Goal: Task Accomplishment & Management: Manage account settings

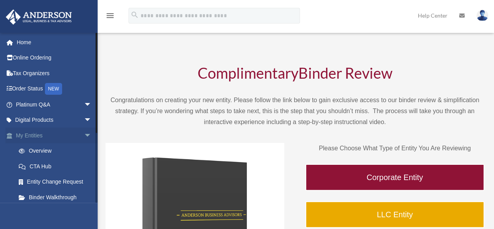
click at [41, 133] on link "My Entities arrow_drop_down" at bounding box center [54, 135] width 98 height 16
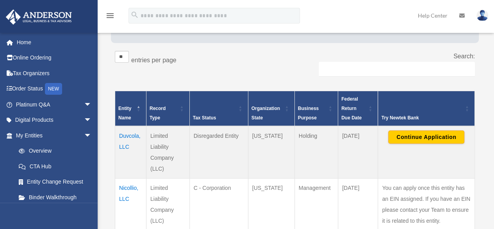
scroll to position [159, 0]
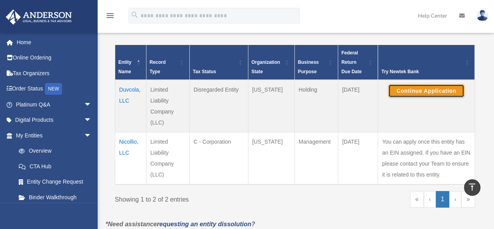
click at [428, 93] on button "Continue Application" at bounding box center [426, 90] width 76 height 13
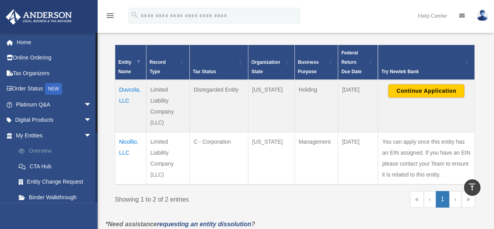
click at [42, 148] on link "Overview" at bounding box center [57, 151] width 93 height 16
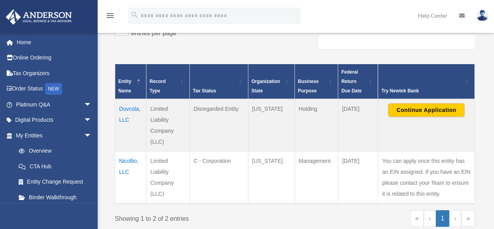
scroll to position [141, 0]
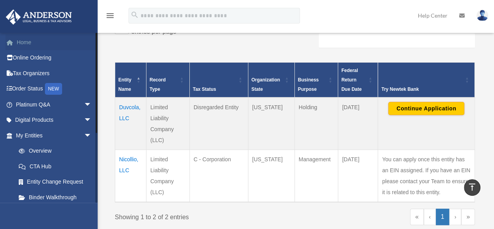
click at [22, 45] on link "Home" at bounding box center [54, 42] width 98 height 16
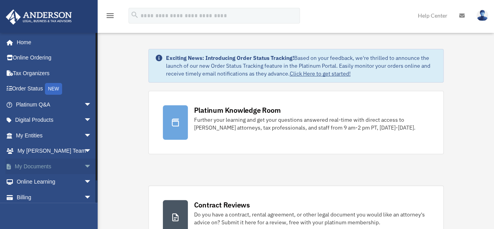
click at [84, 166] on span "arrow_drop_down" at bounding box center [92, 166] width 16 height 16
click at [35, 180] on link "Box" at bounding box center [57, 182] width 93 height 16
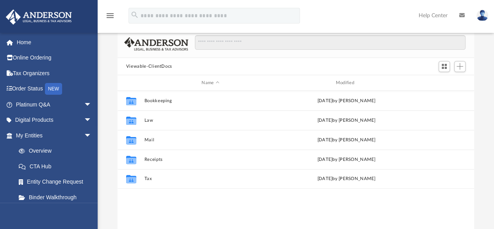
scroll to position [49, 0]
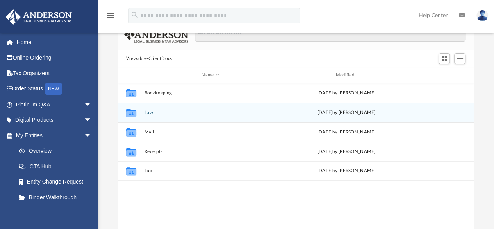
click at [149, 112] on button "Law" at bounding box center [210, 112] width 132 height 5
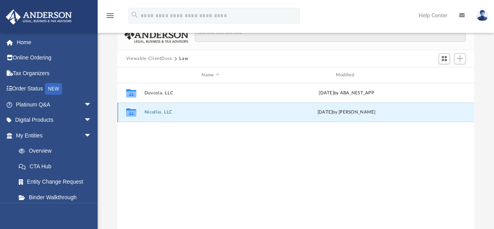
click at [149, 112] on button "Nicollio, LLC" at bounding box center [210, 112] width 132 height 5
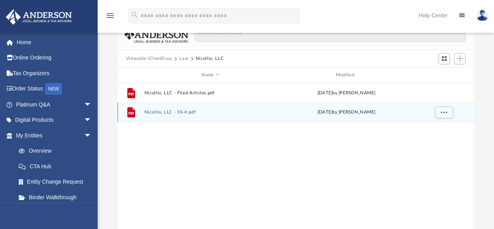
click at [149, 112] on button "Nicollio, LLC - SS-4.pdf" at bounding box center [210, 112] width 132 height 5
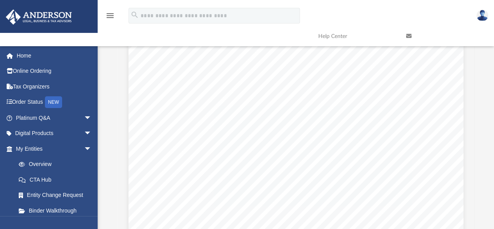
scroll to position [0, 0]
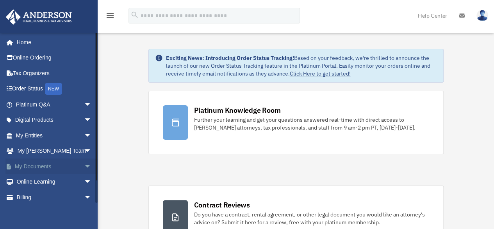
click at [84, 167] on span "arrow_drop_down" at bounding box center [92, 166] width 16 height 16
click at [38, 182] on link "Box" at bounding box center [57, 182] width 93 height 16
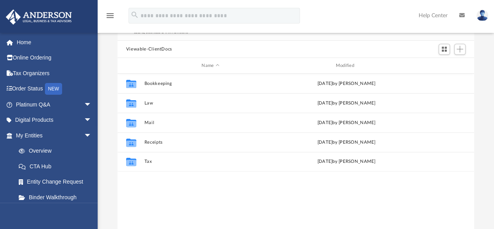
scroll to position [69, 0]
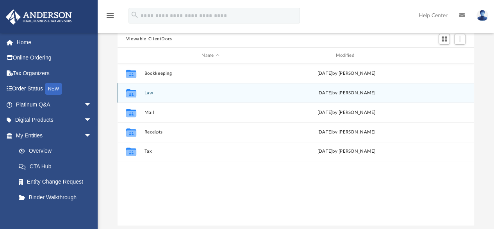
click at [148, 93] on button "Law" at bounding box center [210, 92] width 132 height 5
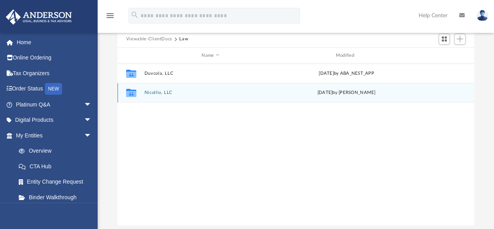
click at [148, 93] on button "Nicollio, LLC" at bounding box center [210, 92] width 132 height 5
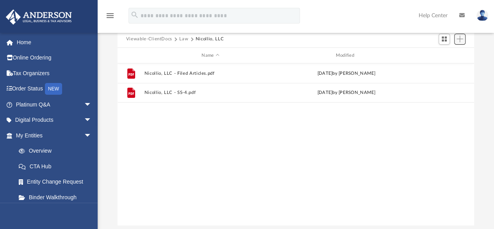
click at [459, 39] on span "Add" at bounding box center [460, 39] width 7 height 7
click at [445, 54] on li "Upload" at bounding box center [448, 54] width 25 height 8
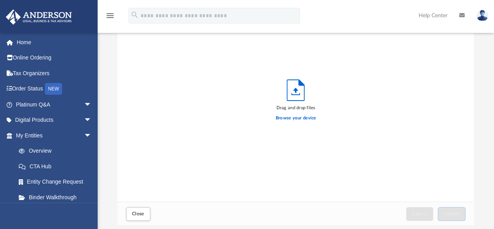
scroll to position [192, 351]
click at [309, 117] on label "Browse your device" at bounding box center [296, 117] width 41 height 7
click at [0, 0] on input "Browse your device" at bounding box center [0, 0] width 0 height 0
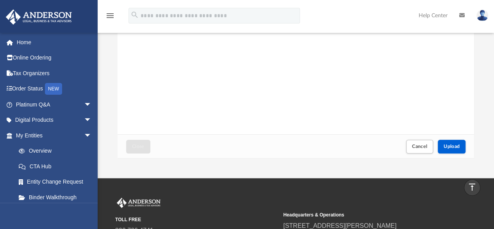
scroll to position [135, 0]
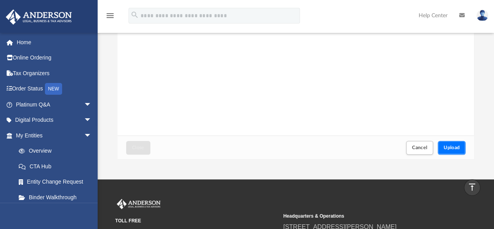
click at [455, 145] on span "Upload" at bounding box center [452, 147] width 16 height 5
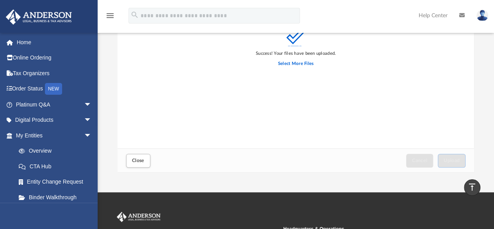
scroll to position [132, 0]
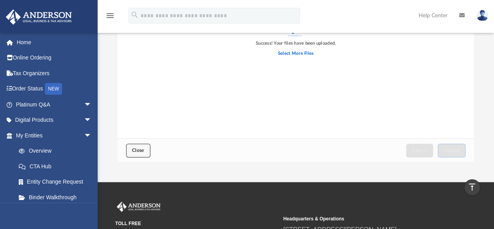
click at [133, 148] on span "Close" at bounding box center [138, 150] width 13 height 5
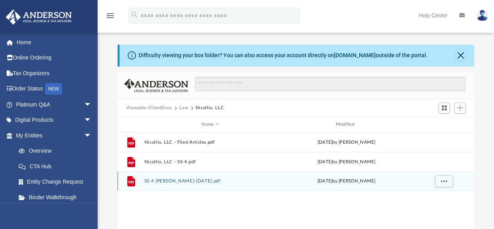
click at [177, 183] on button "SS 4 Nicollio-Sep 18, 2025.pdf" at bounding box center [210, 181] width 132 height 5
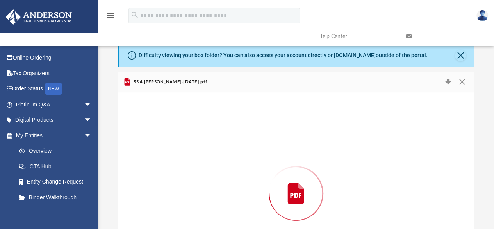
scroll to position [65, 0]
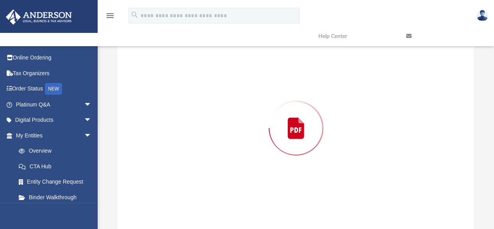
click at [177, 183] on div "Preview" at bounding box center [296, 128] width 357 height 202
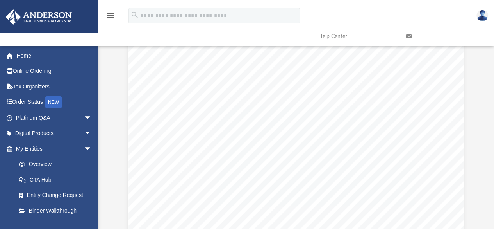
scroll to position [0, 0]
click at [36, 207] on link "Binder Walkthrough" at bounding box center [57, 210] width 93 height 16
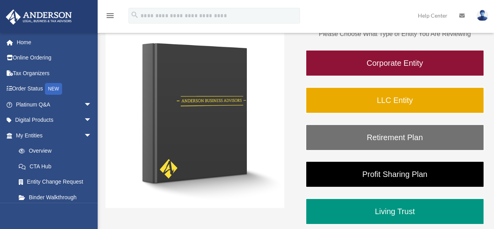
scroll to position [116, 0]
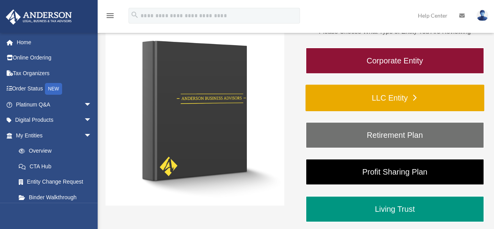
click at [411, 96] on link "LLC Entity" at bounding box center [395, 97] width 179 height 27
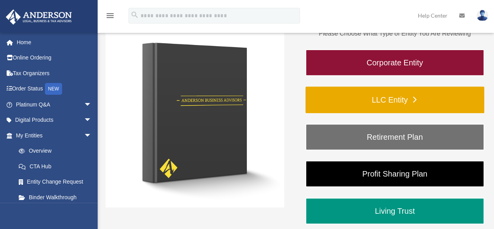
scroll to position [114, 0]
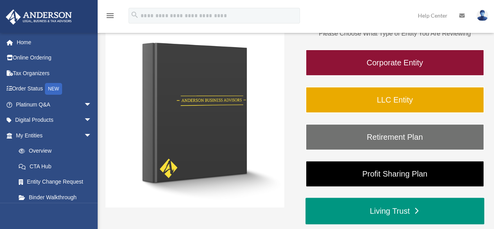
click at [395, 214] on link "Living Trust" at bounding box center [395, 210] width 179 height 27
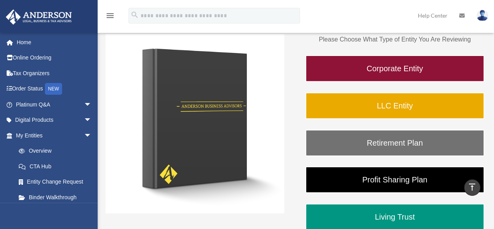
scroll to position [101, 0]
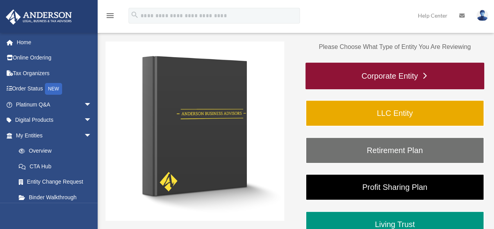
click at [406, 75] on link "Corporate Entity" at bounding box center [395, 76] width 179 height 27
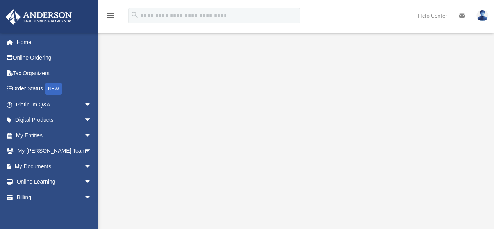
scroll to position [84, 0]
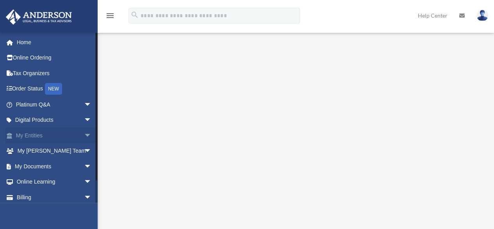
click at [36, 136] on link "My Entities arrow_drop_down" at bounding box center [54, 135] width 98 height 16
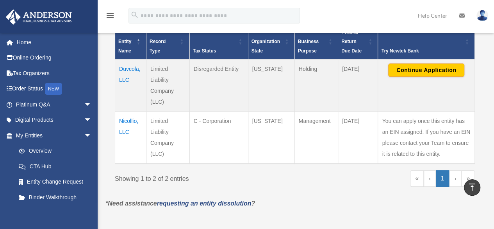
scroll to position [181, 0]
